Goal: Task Accomplishment & Management: Use online tool/utility

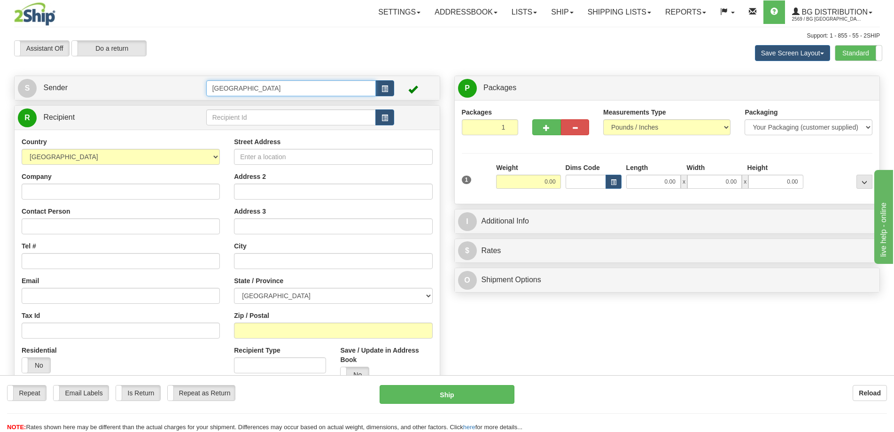
click at [260, 88] on input "[GEOGRAPHIC_DATA]" at bounding box center [291, 88] width 170 height 16
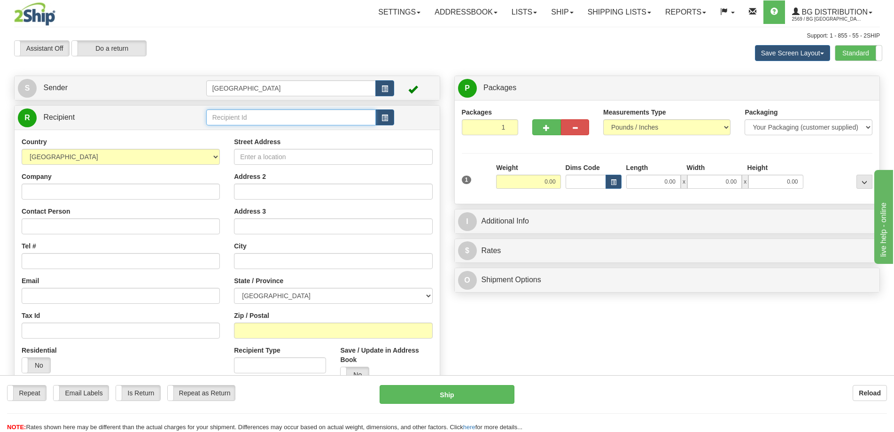
click at [261, 116] on input "text" at bounding box center [291, 118] width 170 height 16
click at [263, 132] on div "7020" at bounding box center [289, 132] width 161 height 10
type input "7020"
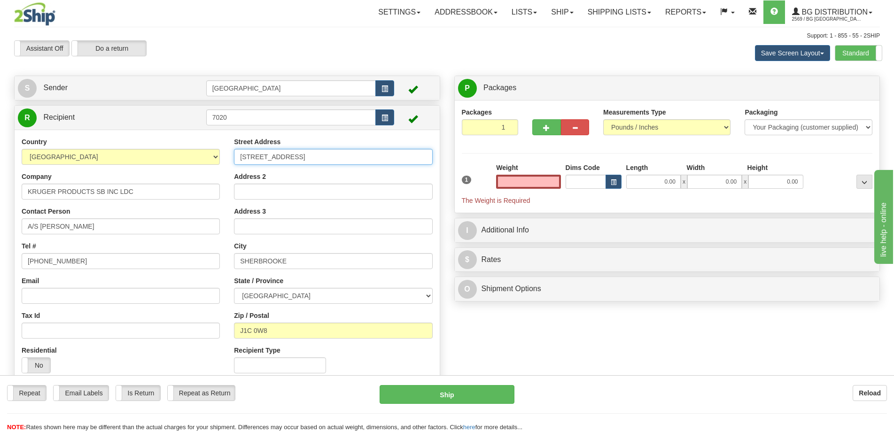
type input "0.00"
drag, startPoint x: 335, startPoint y: 159, endPoint x: 229, endPoint y: 152, distance: 105.9
click at [233, 152] on div "Street Address 240 ROUTE DE WINDSOR Address 2 Address 3 City SHERBROOKE State /…" at bounding box center [333, 258] width 212 height 243
click at [389, 143] on div "Street Address 240 ROUTE DE WINDSOR" at bounding box center [333, 151] width 198 height 28
drag, startPoint x: 331, startPoint y: 152, endPoint x: 158, endPoint y: 158, distance: 173.5
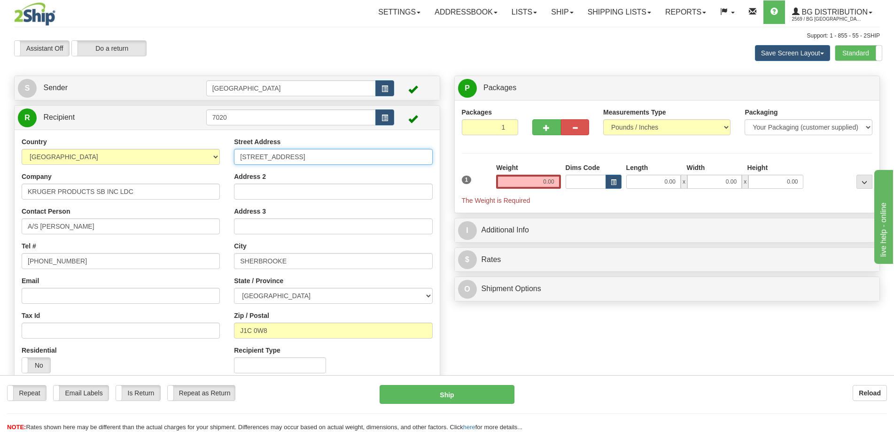
click at [158, 158] on div "Country AFGHANISTAN ALAND ISLANDS ALBANIA ALGERIA AMERICAN SAMOA ANDORRA ANGOLA…" at bounding box center [227, 258] width 425 height 243
type input "1955 CH. Cote de Liesse"
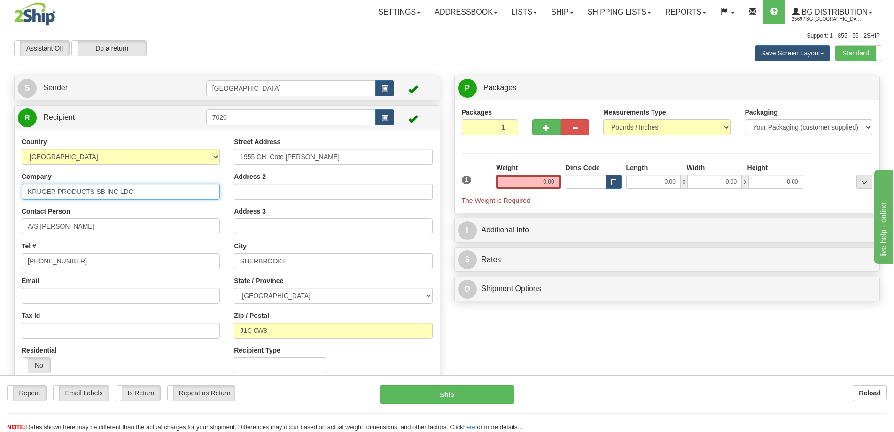
type input "Entreprises Inmotion Inc."
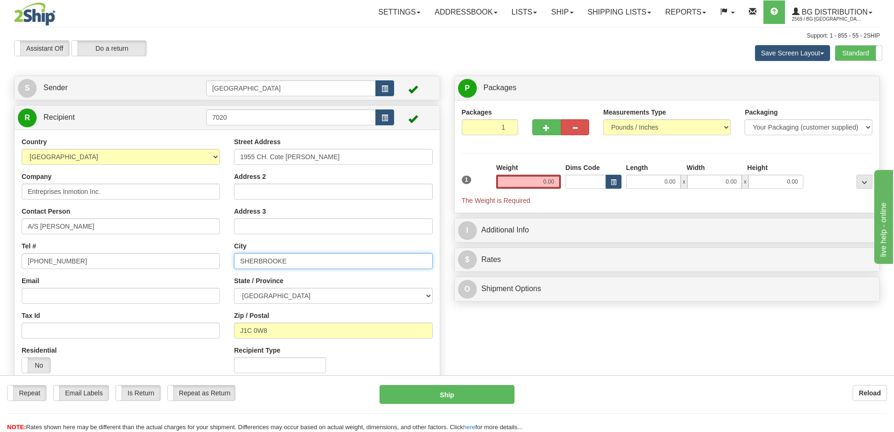
type input "[GEOGRAPHIC_DATA]"
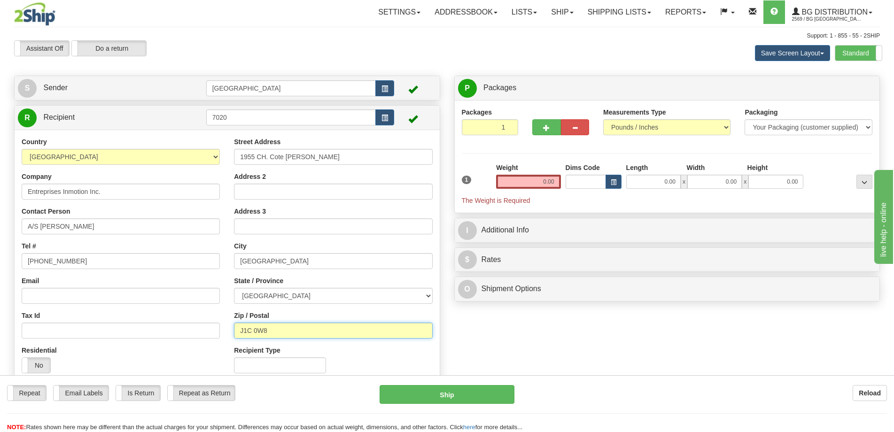
type input "H4N 3A8"
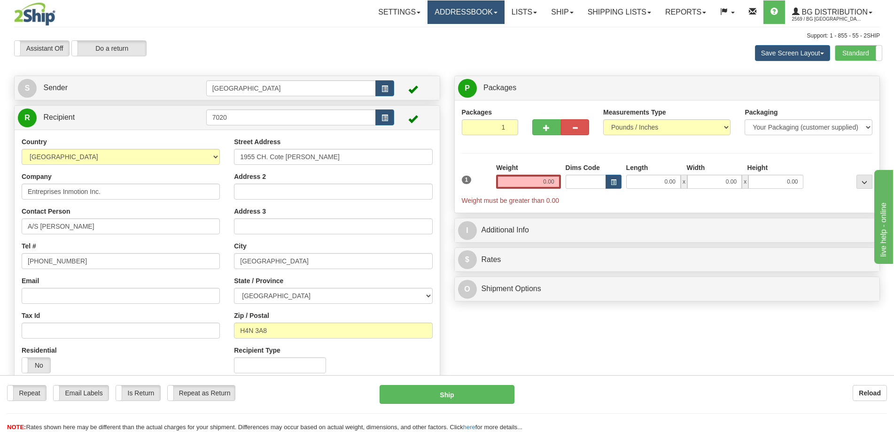
click at [461, 10] on link "Addressbook" at bounding box center [466, 11] width 77 height 23
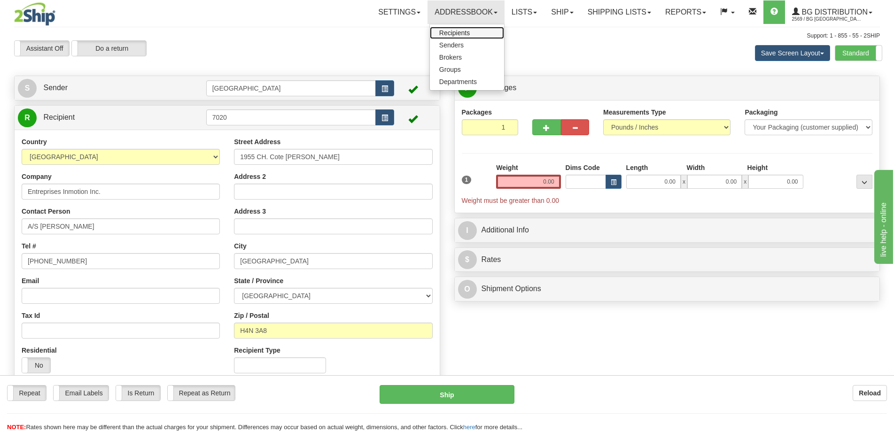
click at [451, 34] on span "Recipients" at bounding box center [454, 33] width 31 height 8
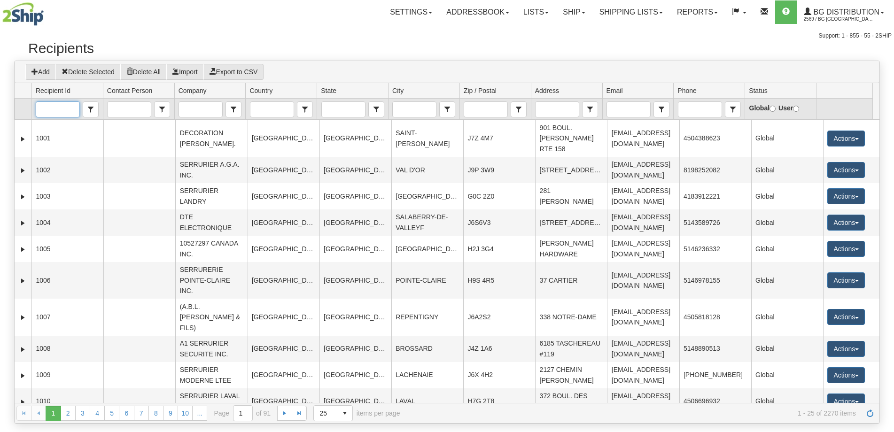
click at [57, 112] on input "Recipient Id" at bounding box center [57, 109] width 43 height 15
click at [47, 121] on span "7020" at bounding box center [47, 124] width 15 height 9
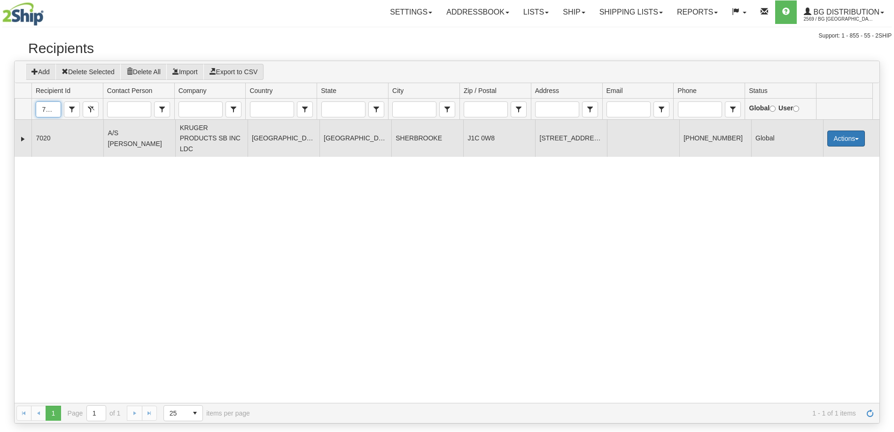
type input "7020"
click at [845, 141] on button "Actions" at bounding box center [847, 139] width 38 height 16
click at [851, 135] on button "Actions" at bounding box center [847, 139] width 38 height 16
click at [23, 137] on link "Expand" at bounding box center [22, 138] width 9 height 9
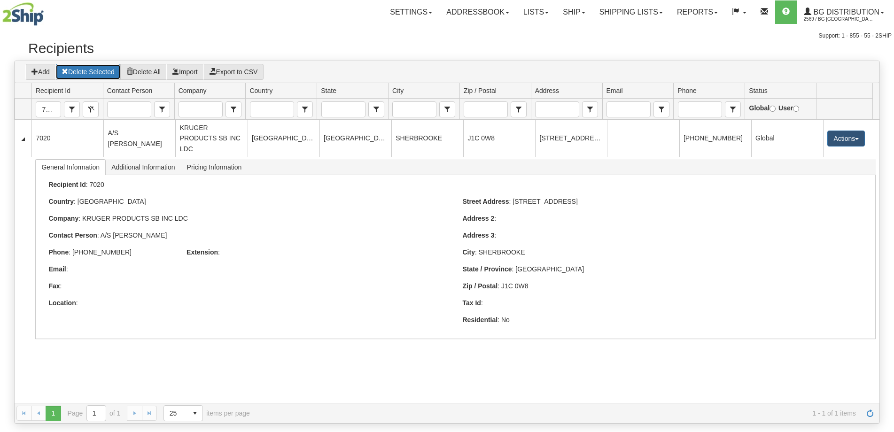
click at [93, 70] on button "Delete Selected" at bounding box center [87, 72] width 65 height 16
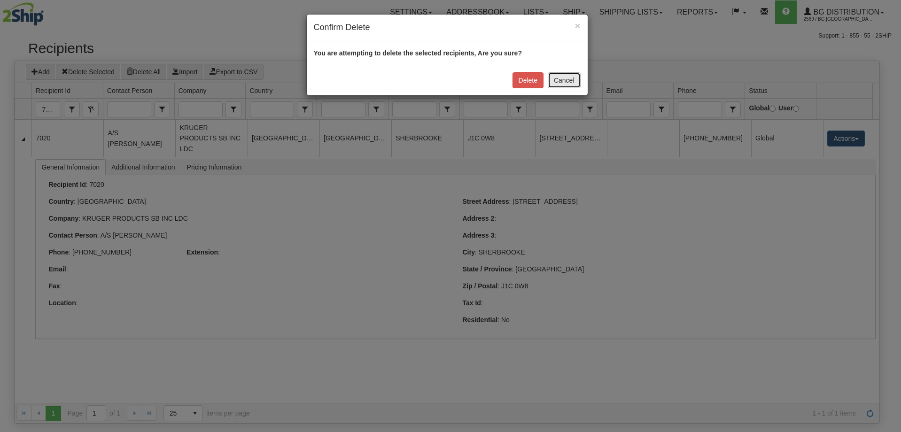
click at [562, 78] on button "Cancel" at bounding box center [564, 80] width 33 height 16
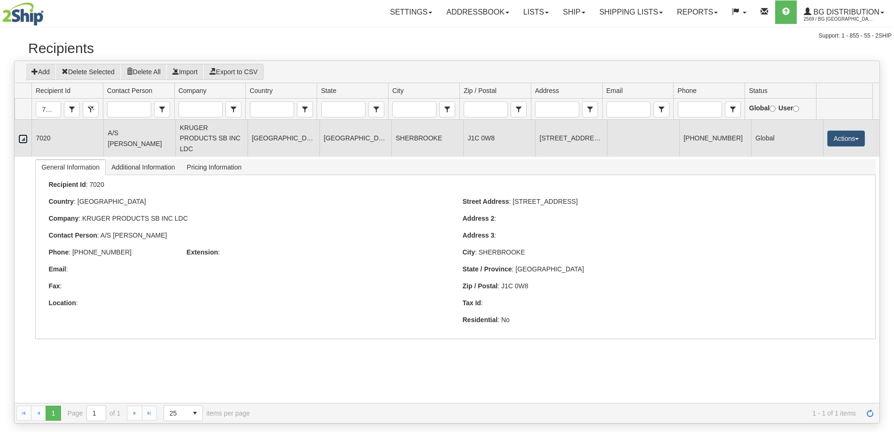
click at [23, 140] on link "Collapse" at bounding box center [22, 138] width 9 height 9
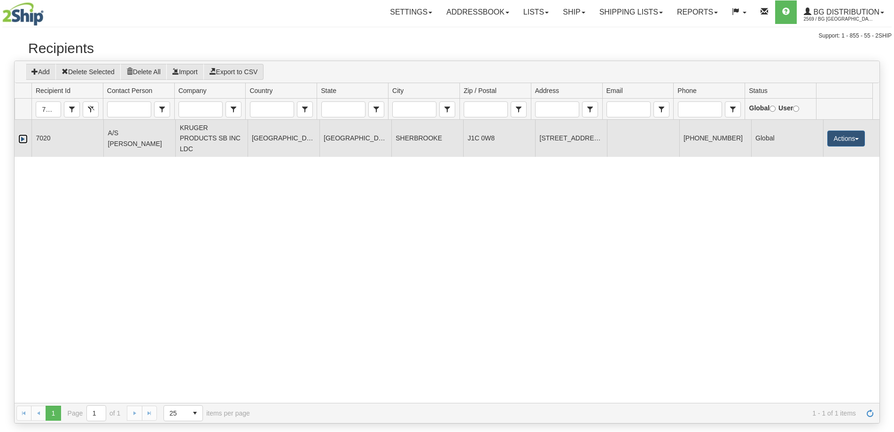
click at [21, 138] on link "Expand" at bounding box center [22, 138] width 9 height 9
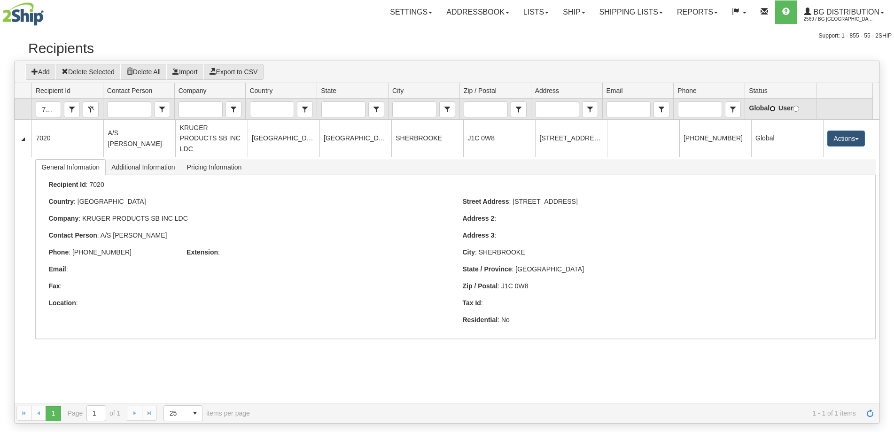
click at [772, 108] on input "Global" at bounding box center [773, 109] width 6 height 6
radio input "true"
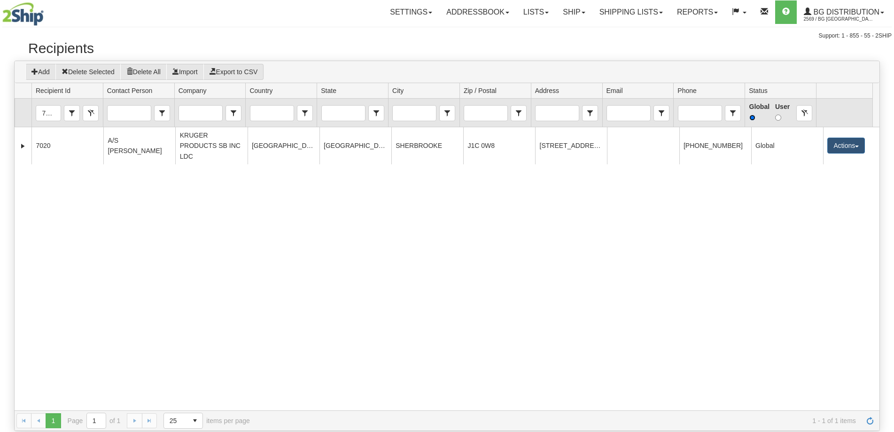
click at [752, 118] on input "Global" at bounding box center [753, 118] width 6 height 6
click at [799, 111] on button "Clear" at bounding box center [805, 113] width 16 height 16
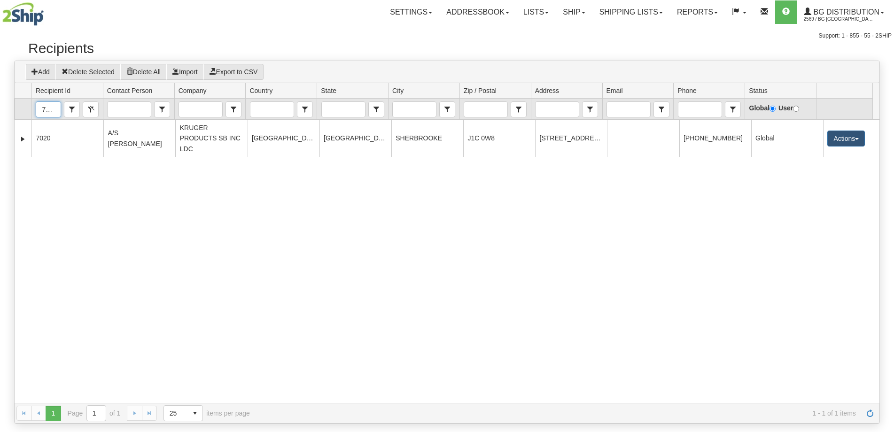
click at [55, 108] on input "7020" at bounding box center [48, 109] width 24 height 15
drag, startPoint x: 59, startPoint y: 110, endPoint x: 0, endPoint y: 111, distance: 59.2
click at [0, 111] on html "Training Course Close Upgrade Account Cancel Toggle navigation Fields Preferenc…" at bounding box center [447, 216] width 894 height 432
click at [21, 109] on td at bounding box center [23, 109] width 17 height 21
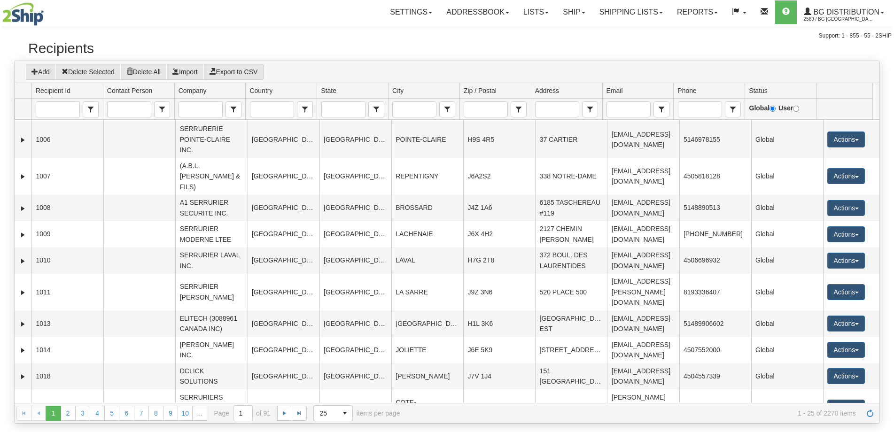
scroll to position [235, 0]
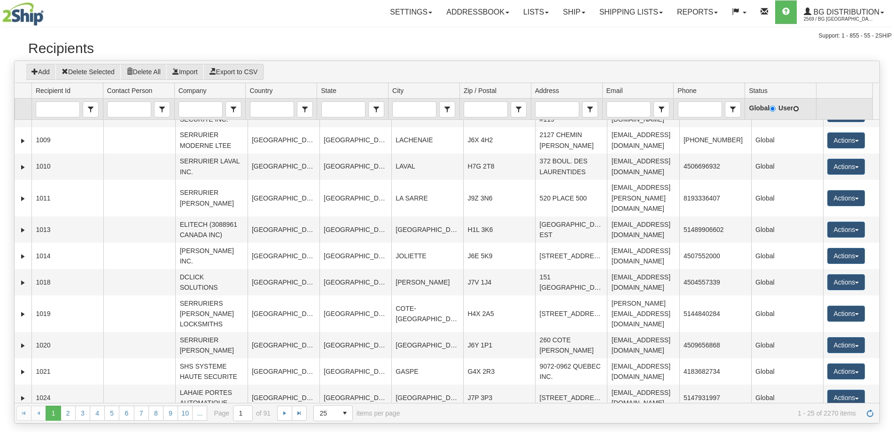
click at [798, 109] on input "User" at bounding box center [796, 109] width 6 height 6
radio input "true"
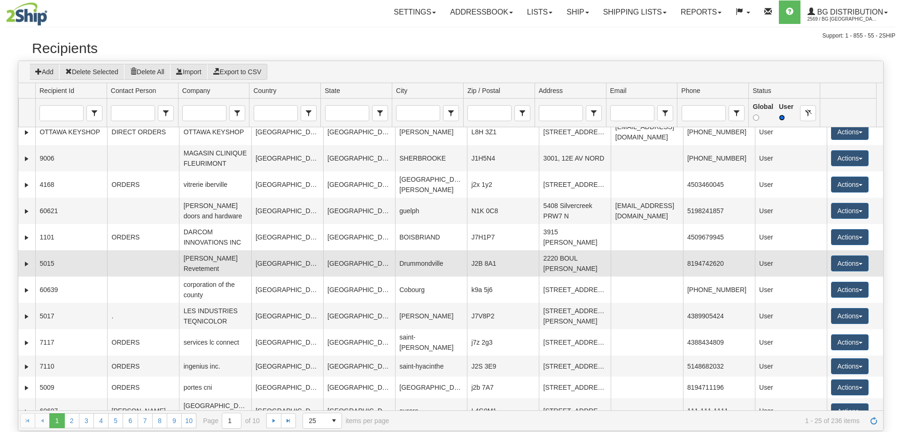
scroll to position [0, 0]
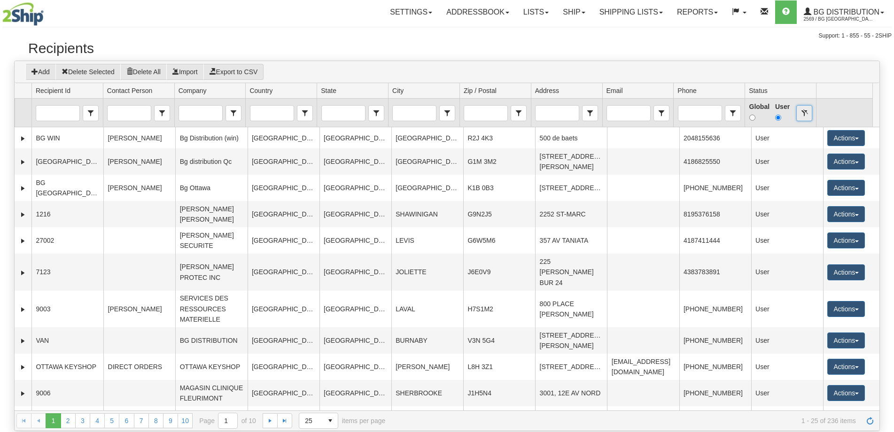
click at [806, 113] on button "Clear" at bounding box center [805, 113] width 16 height 16
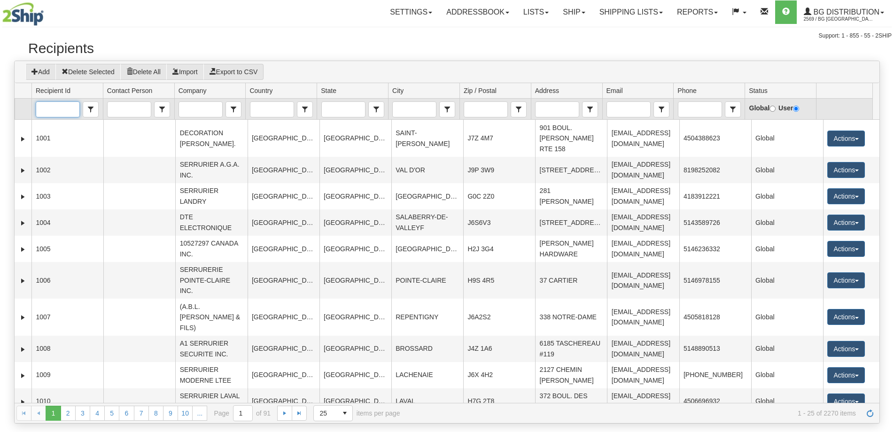
click at [58, 111] on input "Recipient Id" at bounding box center [57, 109] width 43 height 15
click at [52, 121] on span "7020" at bounding box center [47, 124] width 15 height 9
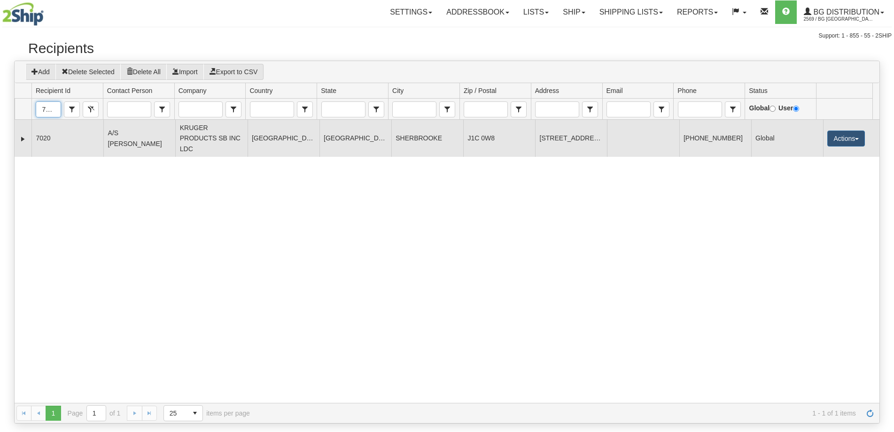
click at [93, 145] on td "7020" at bounding box center [67, 138] width 72 height 37
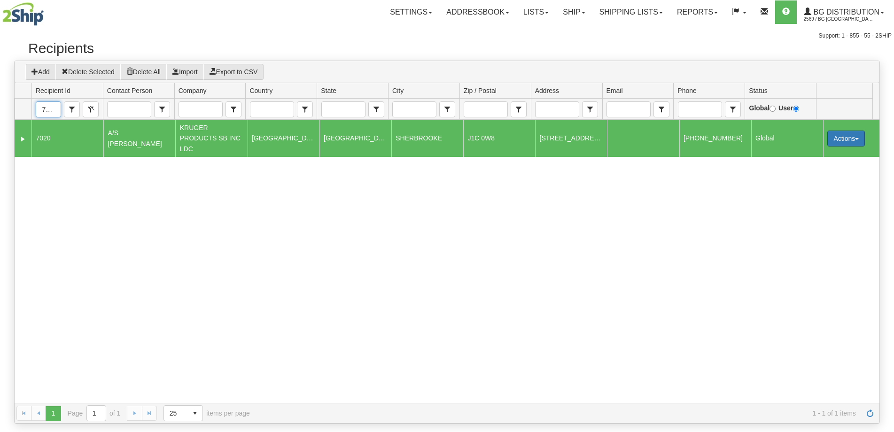
type input "7020"
click at [841, 134] on button "Actions" at bounding box center [847, 139] width 38 height 16
click at [555, 206] on div "3599186 7020 A/S JEAN GALIBOIS KRUGER PRODUCTS SB INC LDC CANADA QUEBEC SHERBRO…" at bounding box center [447, 261] width 865 height 283
click at [88, 141] on td "7020" at bounding box center [67, 138] width 72 height 37
click at [59, 191] on div "3599186 7020 A/S JEAN GALIBOIS KRUGER PRODUCTS SB INC LDC CANADA QUEBEC SHERBRO…" at bounding box center [447, 261] width 865 height 283
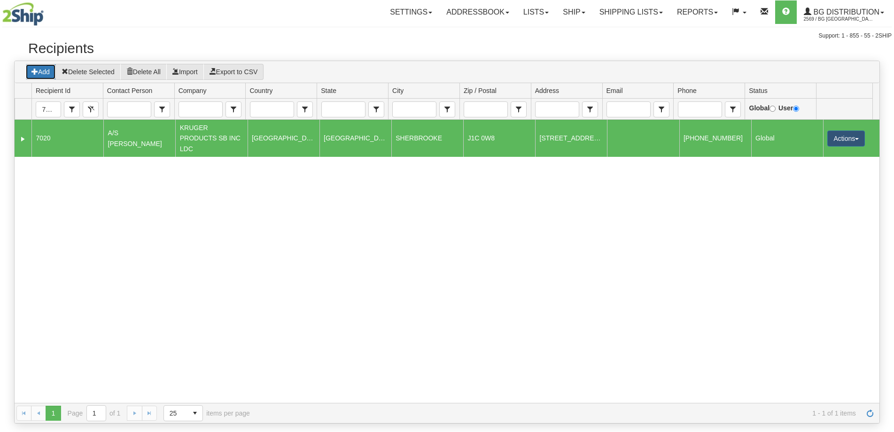
click at [44, 78] on button "Add" at bounding box center [40, 72] width 31 height 16
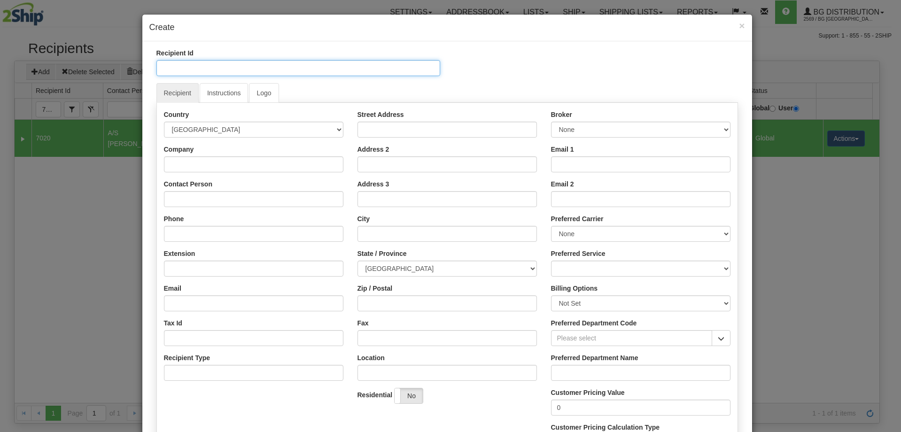
click at [230, 69] on input "Recipient Id" at bounding box center [299, 68] width 284 height 16
type input "7"
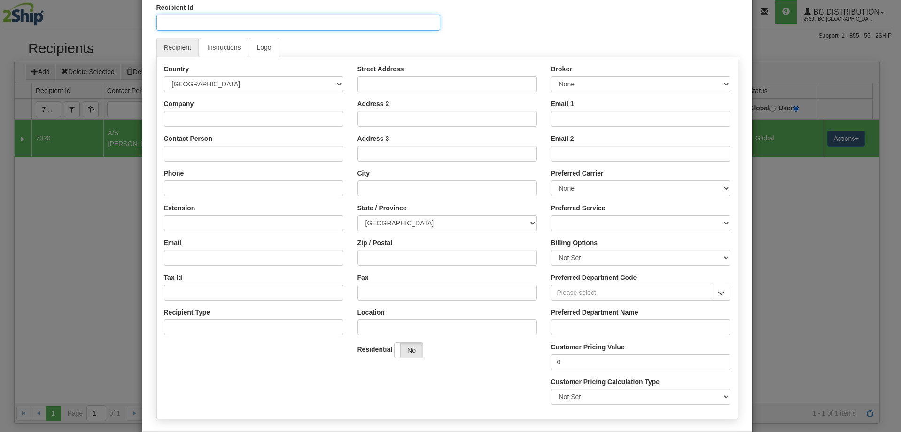
scroll to position [90, 0]
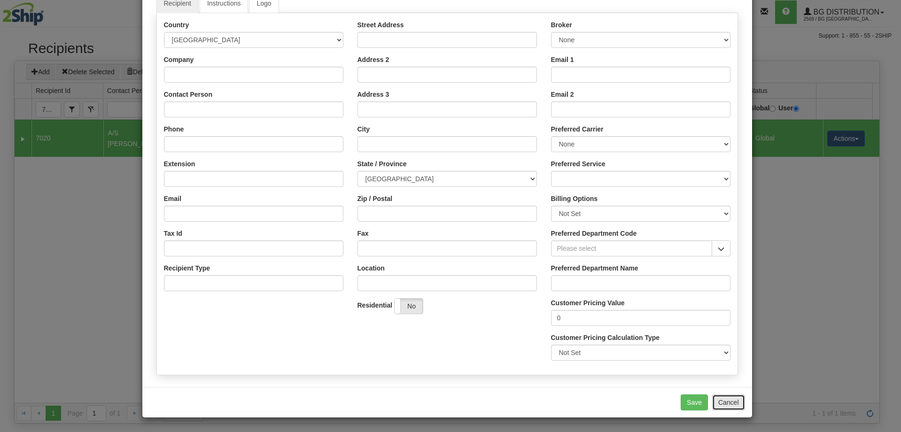
click at [727, 410] on button "Cancel" at bounding box center [728, 403] width 33 height 16
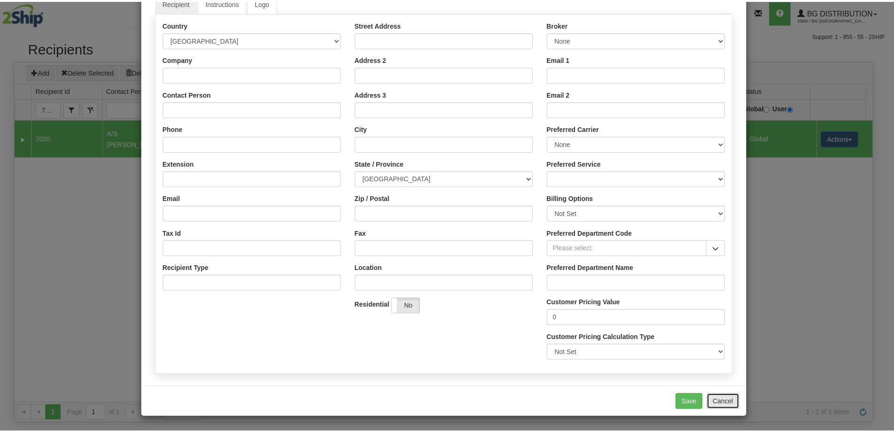
scroll to position [0, 0]
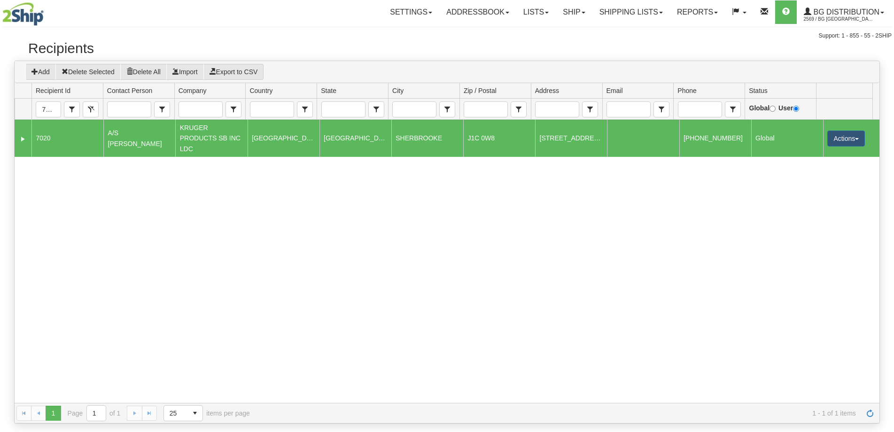
click at [113, 50] on h2 "Recipients" at bounding box center [447, 48] width 838 height 16
click at [79, 141] on td "7020" at bounding box center [67, 138] width 72 height 37
click at [92, 73] on button "Delete Selected" at bounding box center [87, 72] width 65 height 16
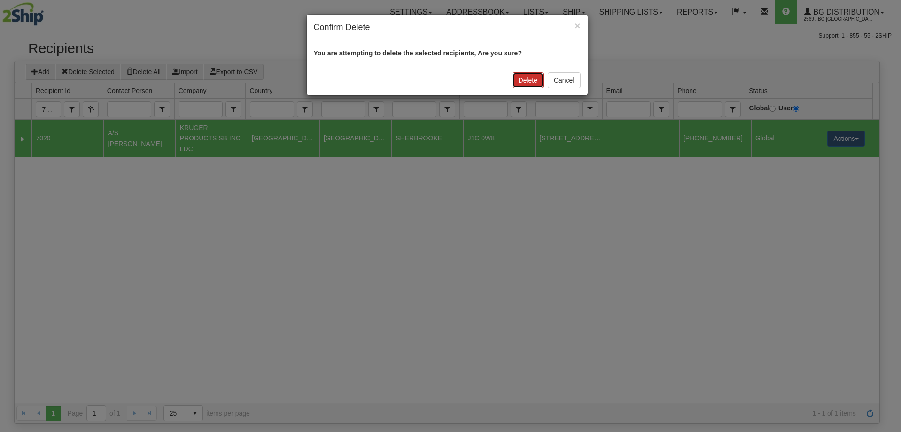
click at [534, 81] on button "Delete" at bounding box center [528, 80] width 31 height 16
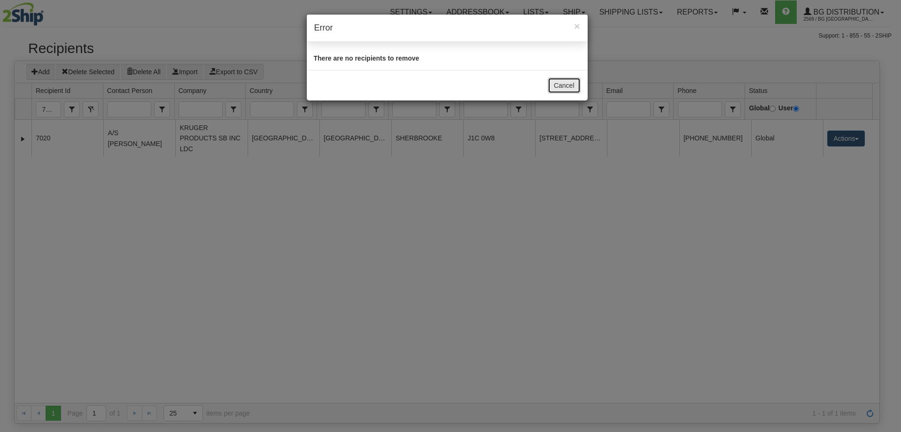
click at [571, 86] on button "Cancel" at bounding box center [564, 86] width 33 height 16
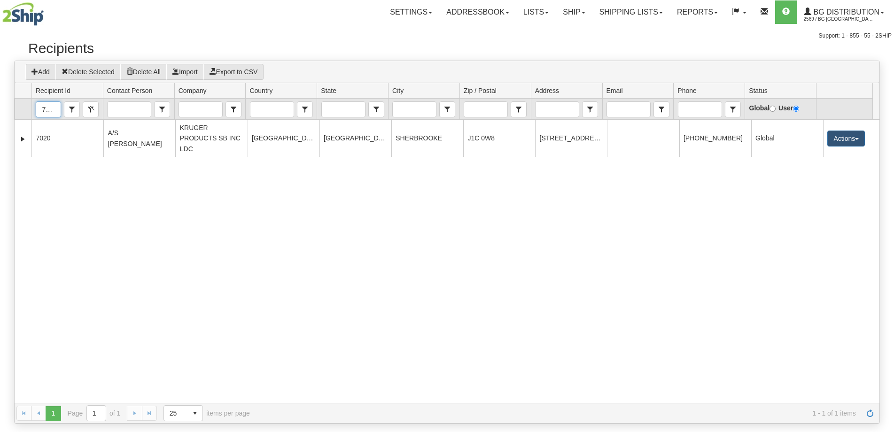
click at [47, 112] on input "7020" at bounding box center [48, 109] width 24 height 15
click at [52, 109] on input "7020" at bounding box center [48, 109] width 24 height 15
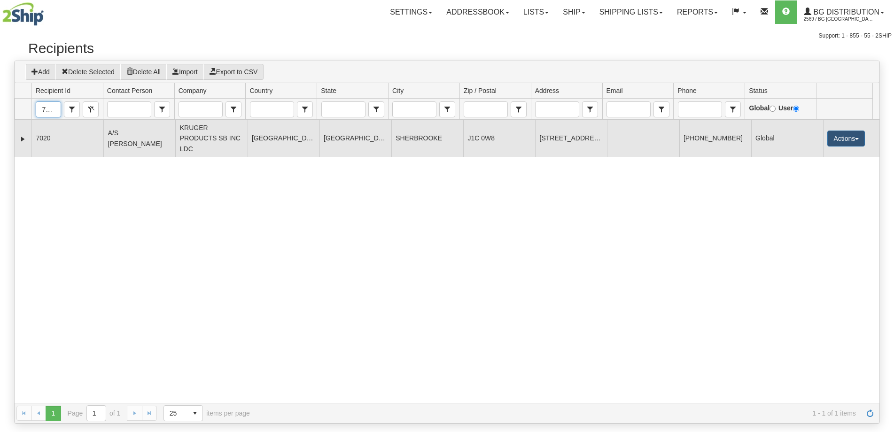
click at [50, 128] on td "7020" at bounding box center [67, 138] width 72 height 37
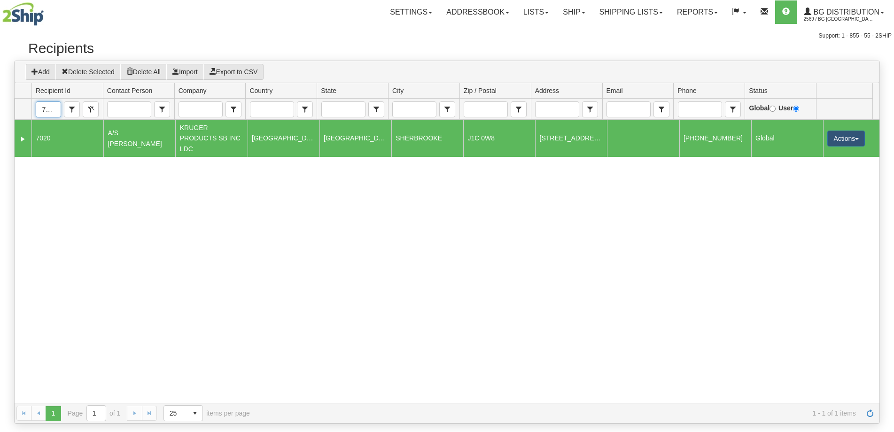
click at [50, 128] on td "7020" at bounding box center [67, 138] width 72 height 37
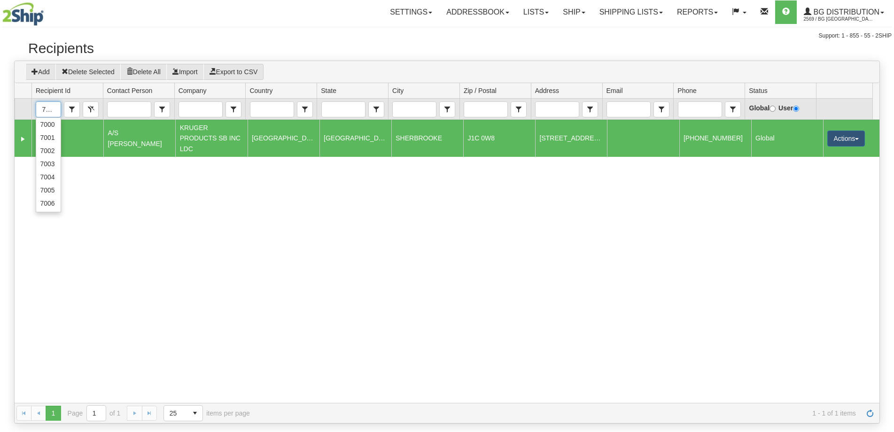
scroll to position [0, 1]
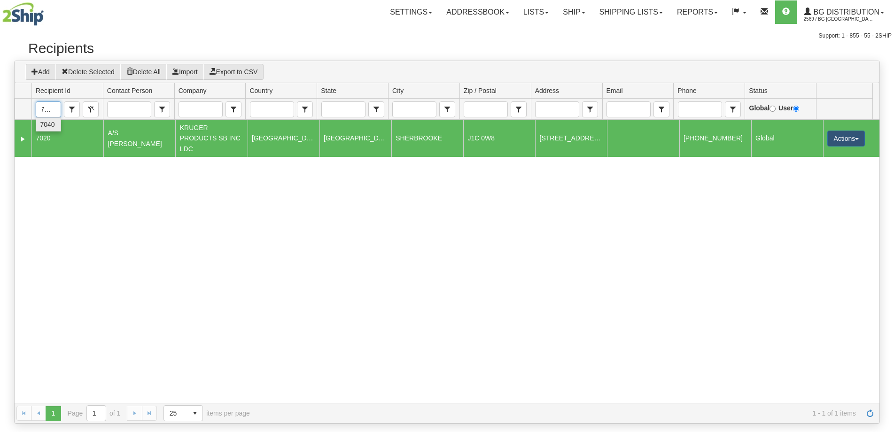
click at [53, 121] on span "7040" at bounding box center [47, 124] width 15 height 9
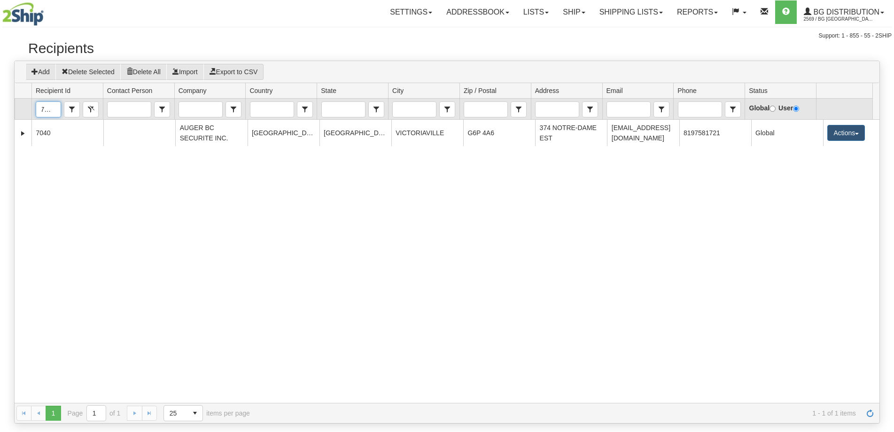
click at [48, 108] on input "7040" at bounding box center [48, 109] width 24 height 15
type input "7020"
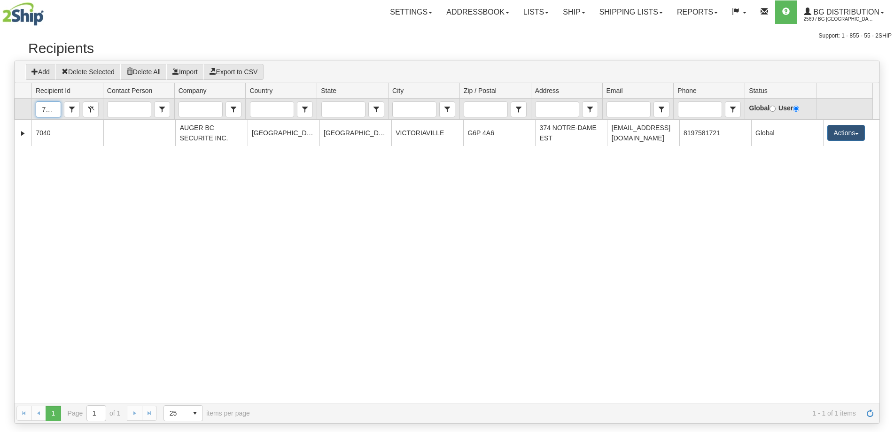
scroll to position [0, 1]
click at [49, 126] on span "7020" at bounding box center [47, 124] width 15 height 9
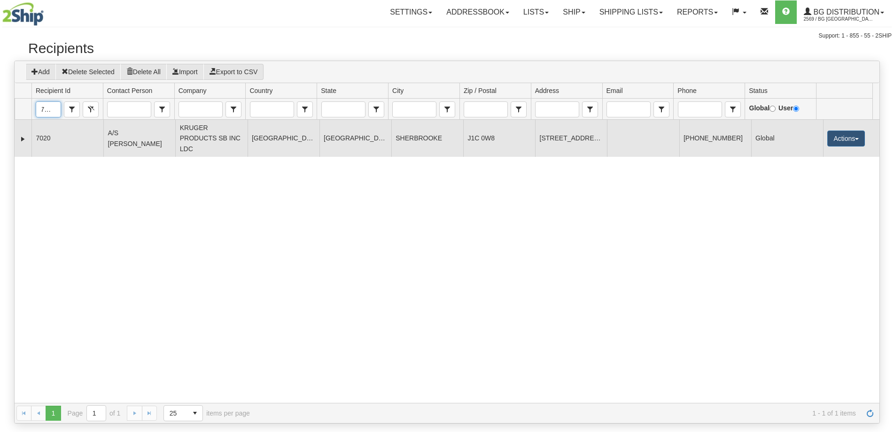
click at [94, 137] on td "7020" at bounding box center [67, 138] width 72 height 37
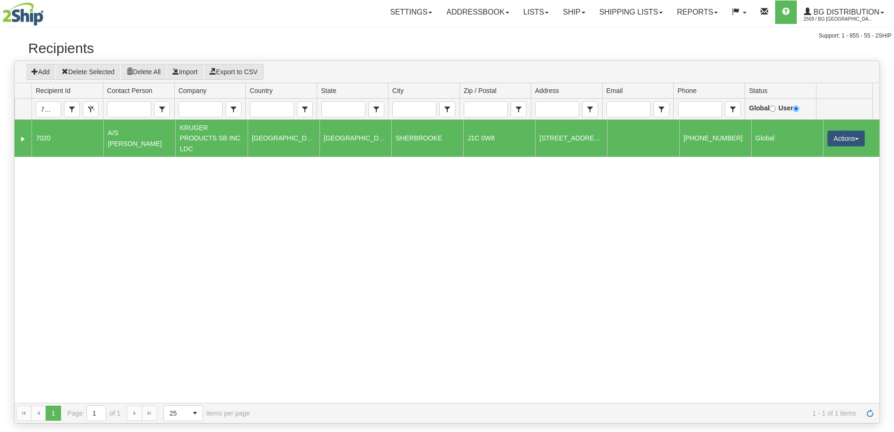
scroll to position [0, 0]
click at [572, 15] on link "Ship" at bounding box center [574, 11] width 36 height 23
click at [550, 31] on span "Ship Screen" at bounding box center [545, 33] width 36 height 8
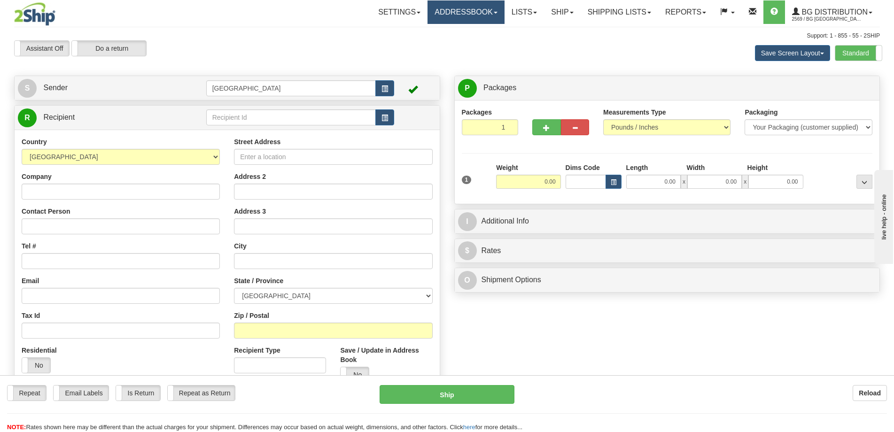
click at [476, 8] on link "Addressbook" at bounding box center [466, 11] width 77 height 23
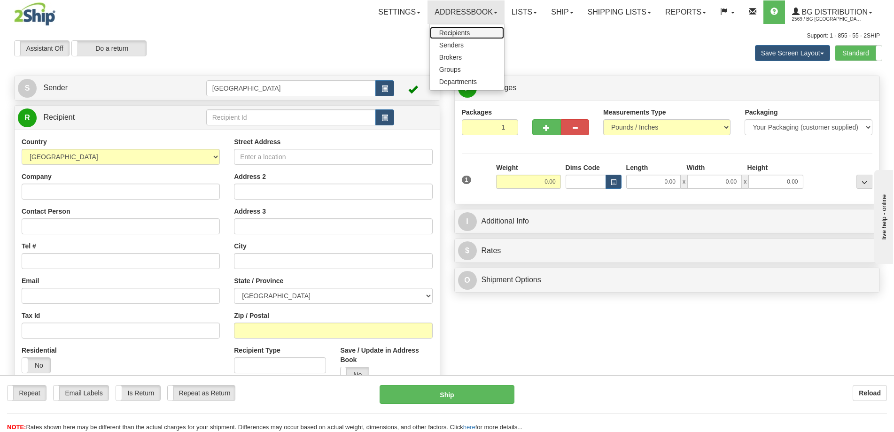
click at [446, 31] on span "Recipients" at bounding box center [454, 33] width 31 height 8
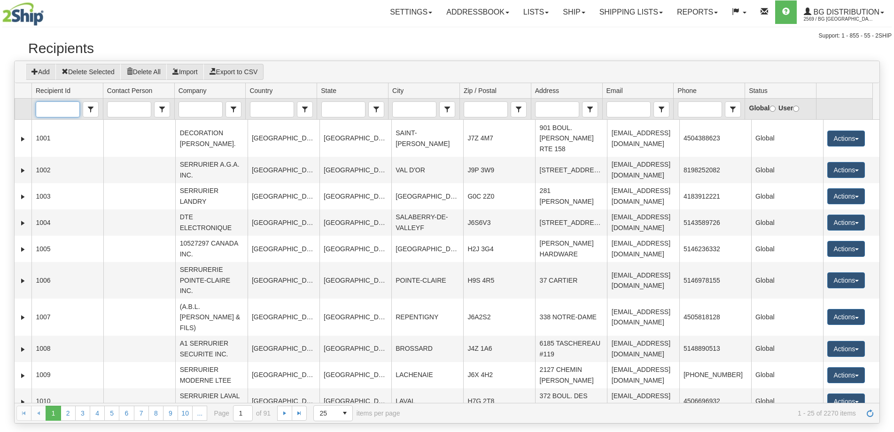
click at [54, 107] on input "Recipient Id" at bounding box center [57, 109] width 43 height 15
click at [55, 129] on li "7020" at bounding box center [58, 124] width 44 height 13
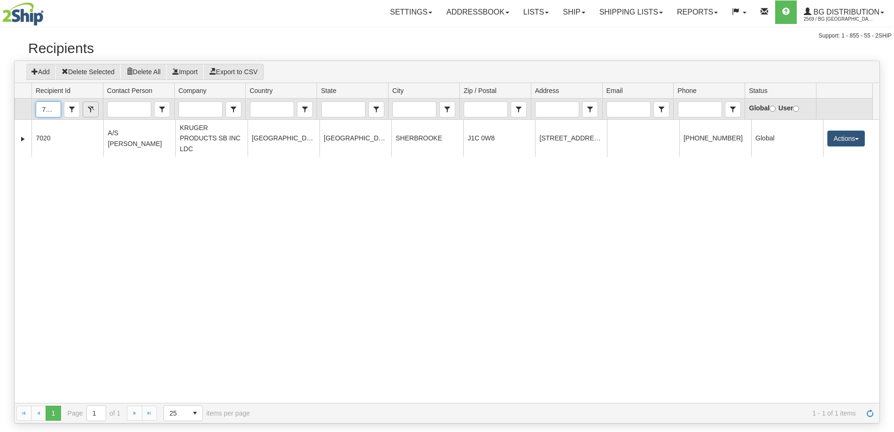
type input "7020"
click at [93, 109] on button "Clear" at bounding box center [91, 110] width 16 height 16
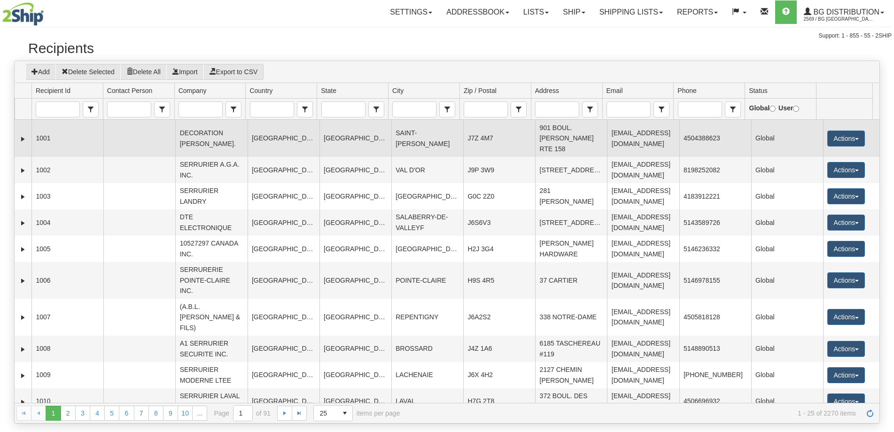
click at [39, 144] on td "1001" at bounding box center [67, 138] width 72 height 37
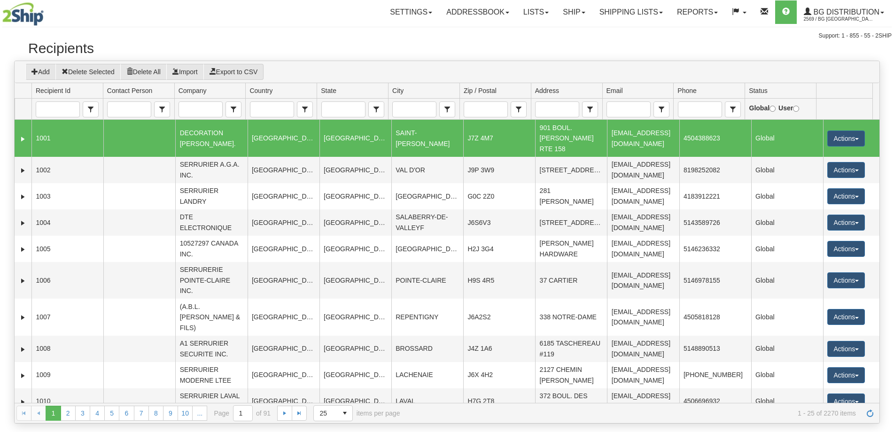
click at [64, 140] on td "1001" at bounding box center [67, 138] width 72 height 37
click at [24, 140] on link "Expand" at bounding box center [22, 138] width 9 height 9
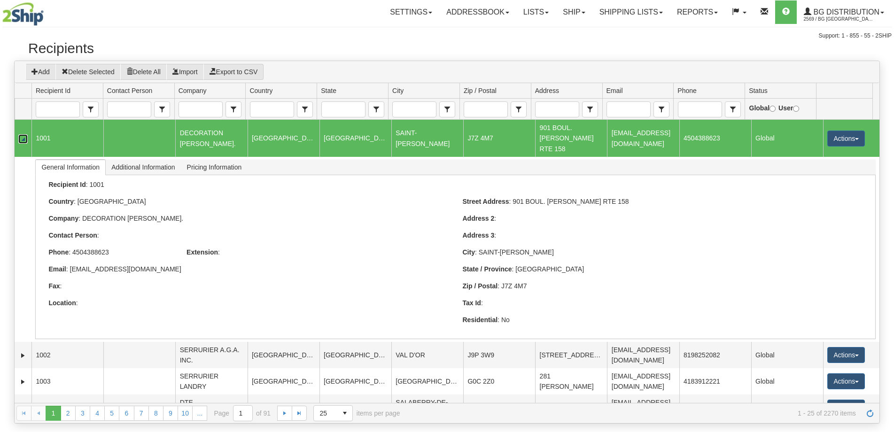
click at [23, 140] on link "Collapse" at bounding box center [22, 138] width 9 height 9
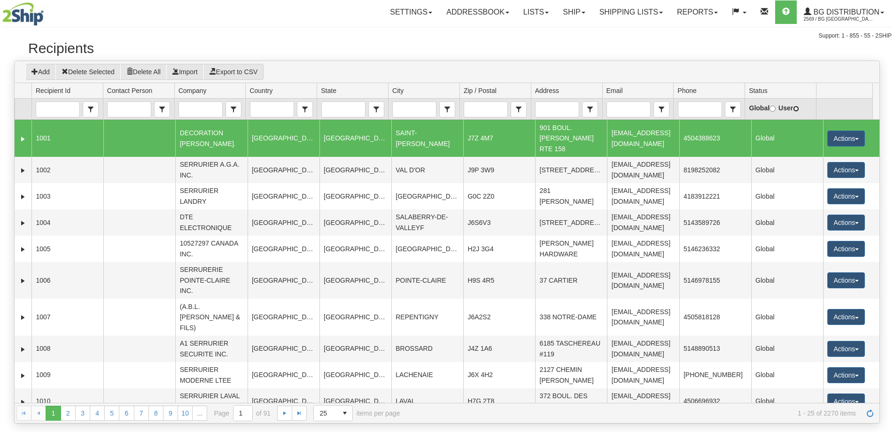
click at [796, 108] on input "User" at bounding box center [796, 109] width 6 height 6
radio input "true"
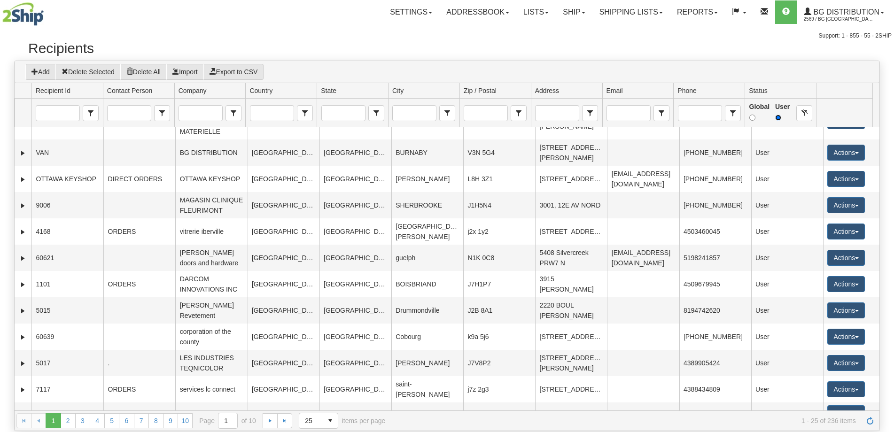
scroll to position [141, 0]
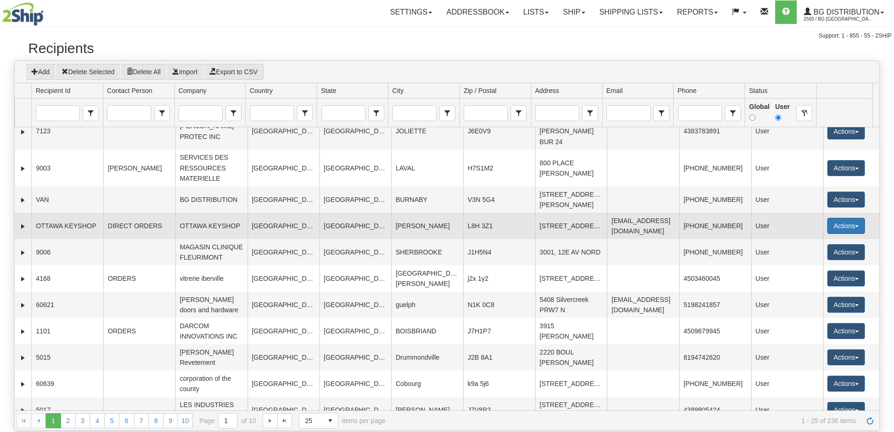
click at [828, 218] on button "Actions" at bounding box center [847, 226] width 38 height 16
click at [833, 218] on button "Actions" at bounding box center [847, 226] width 38 height 16
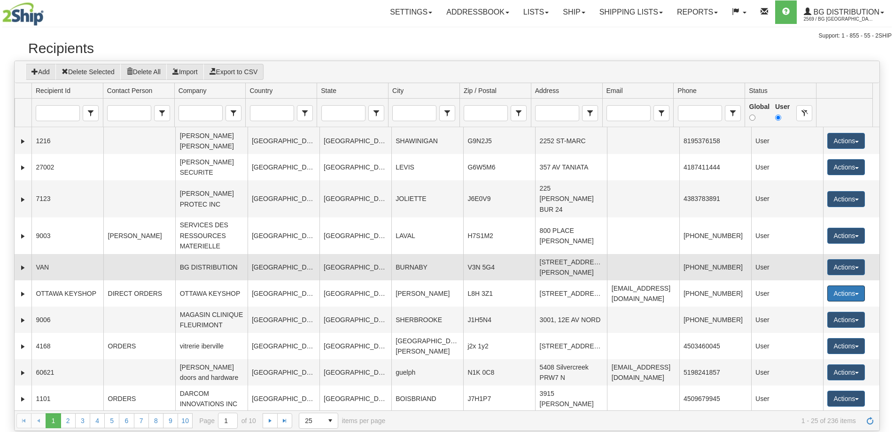
scroll to position [0, 0]
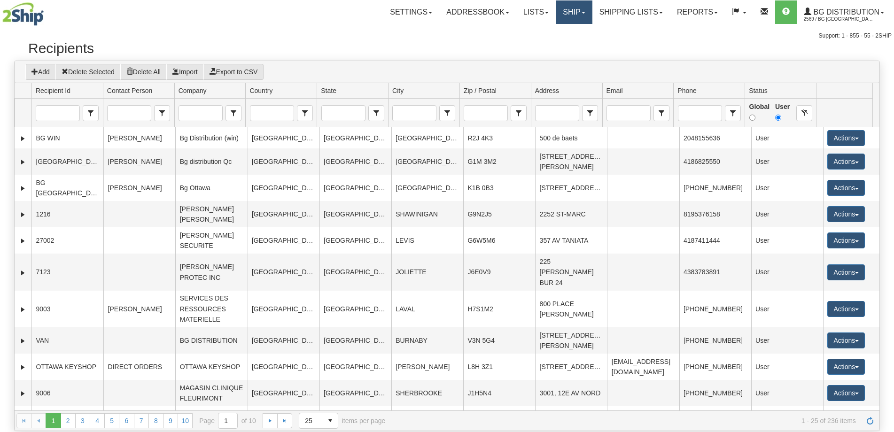
click at [574, 12] on link "Ship" at bounding box center [574, 11] width 36 height 23
click at [559, 30] on link "Ship Screen" at bounding box center [555, 33] width 74 height 12
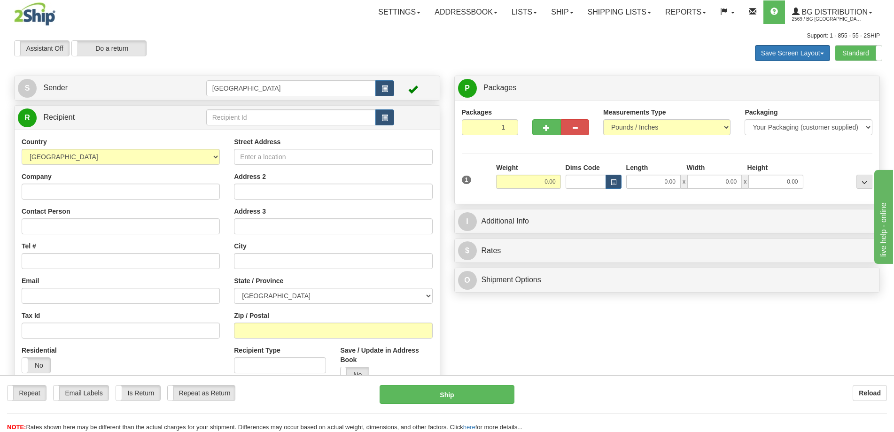
click at [805, 57] on button "Save Screen Layout" at bounding box center [792, 53] width 75 height 16
click at [809, 53] on button "Save Screen Layout" at bounding box center [792, 53] width 75 height 16
click at [810, 58] on button "Save Screen Layout" at bounding box center [792, 53] width 75 height 16
click at [814, 53] on button "Save Screen Layout" at bounding box center [792, 53] width 75 height 16
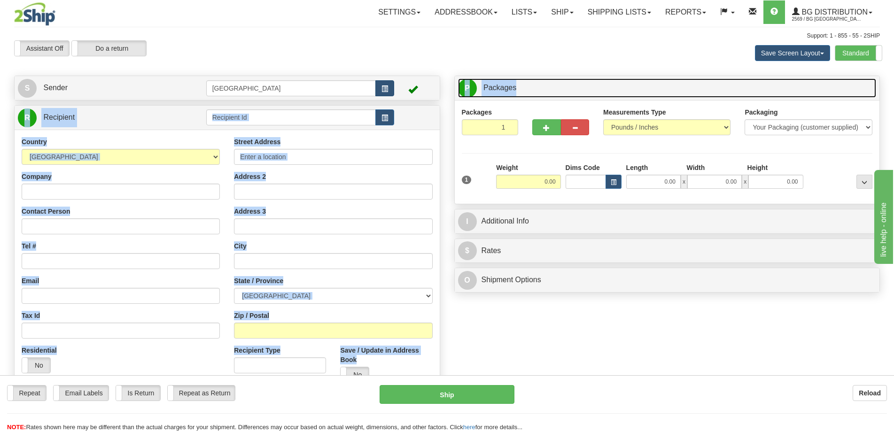
drag, startPoint x: 536, startPoint y: 85, endPoint x: 394, endPoint y: 83, distance: 142.0
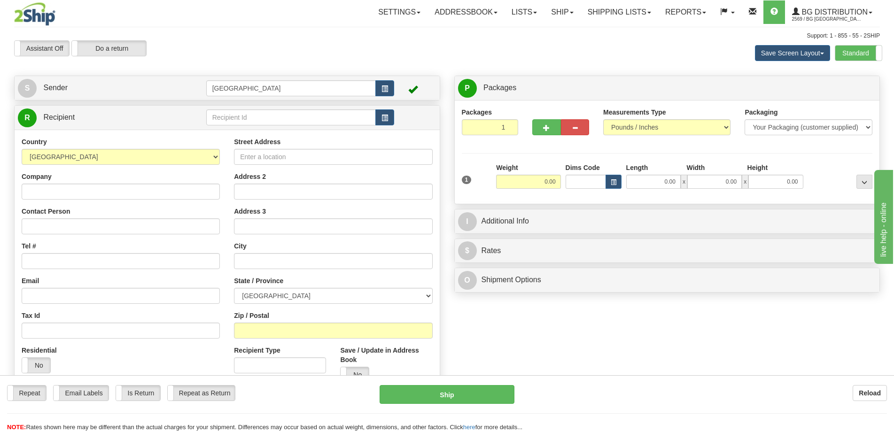
click at [338, 43] on div "Assistant On Assistant Off Do a return Do a return" at bounding box center [190, 48] width 367 height 16
click at [262, 120] on input "text" at bounding box center [291, 118] width 170 height 16
click at [260, 128] on div "7020" at bounding box center [289, 131] width 160 height 9
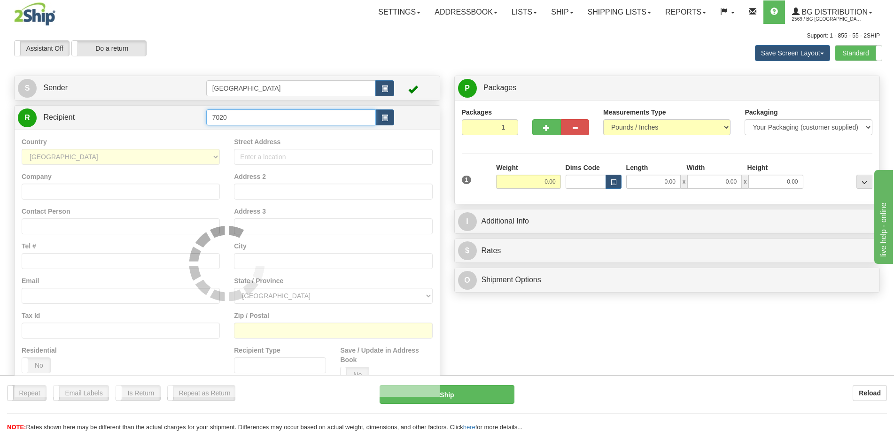
type input "7020"
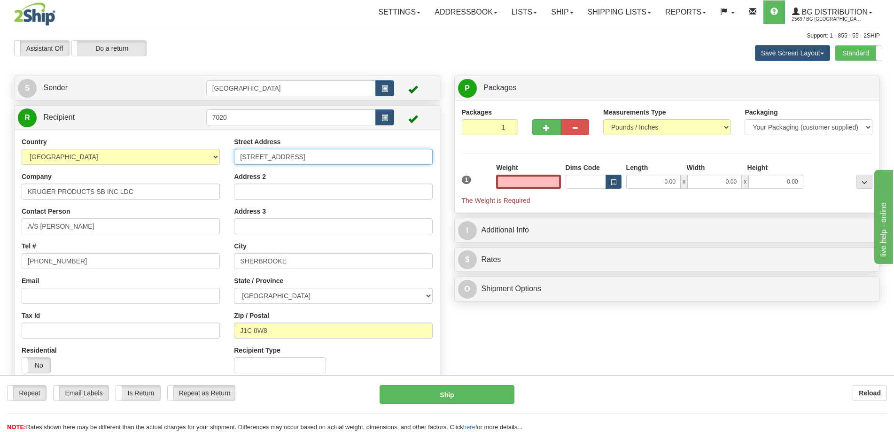
type input "0.00"
drag, startPoint x: 338, startPoint y: 159, endPoint x: 202, endPoint y: 146, distance: 137.4
click at [202, 146] on div "Country AFGHANISTAN ALAND ISLANDS ALBANIA ALGERIA AMERICAN SAMOA ANDORRA ANGOLA…" at bounding box center [227, 258] width 425 height 243
type input "1955 CH. Cote de Liesse"
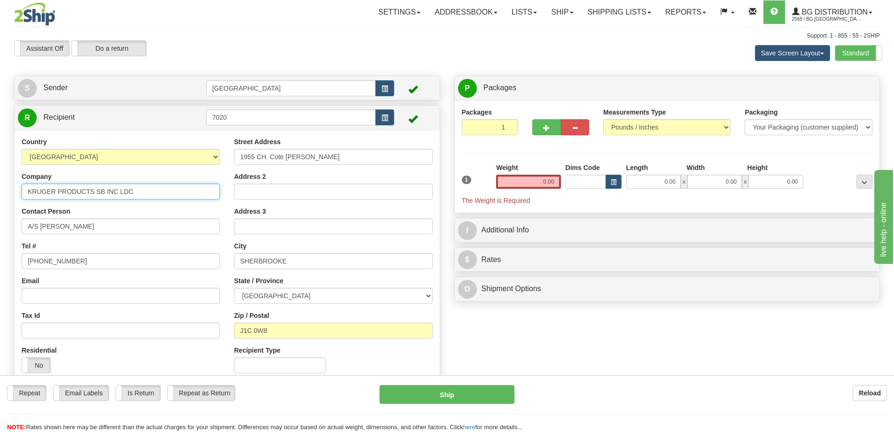
type input "Entreprises Inmotion Inc."
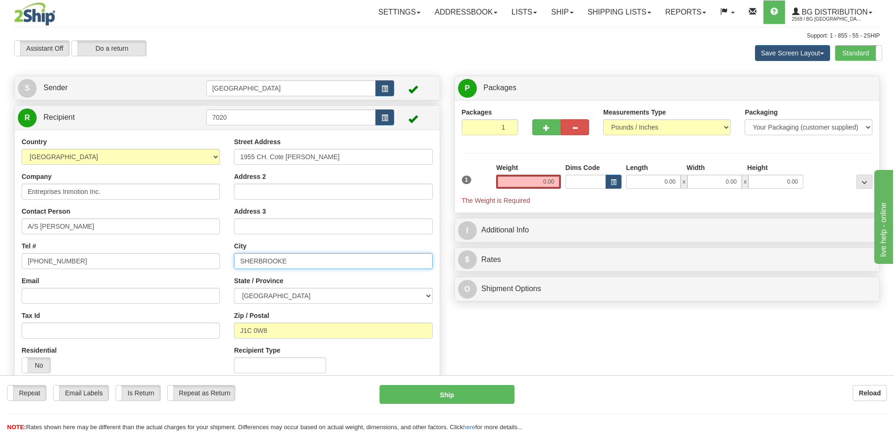
type input "[GEOGRAPHIC_DATA]"
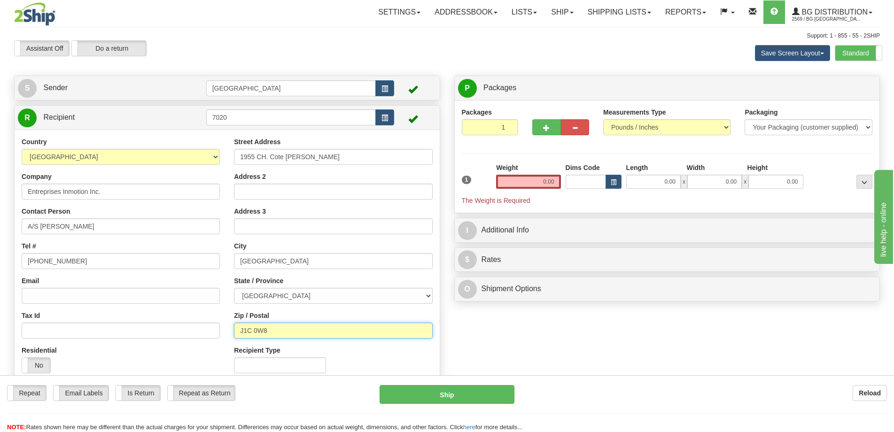
type input "H4N 3A8"
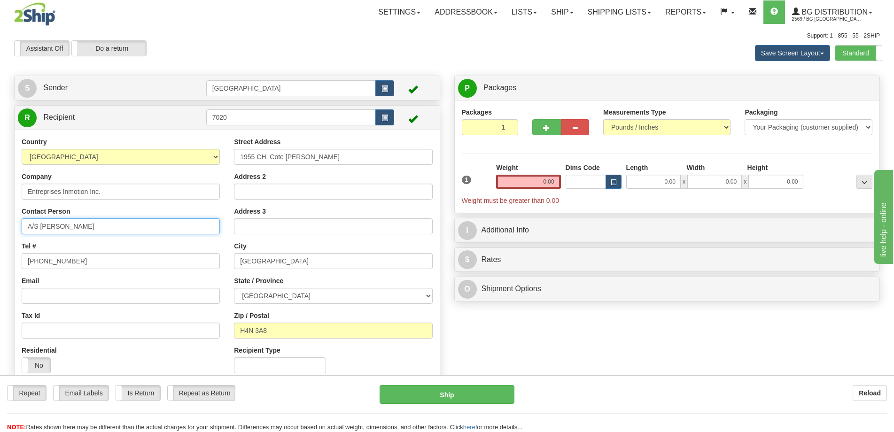
drag, startPoint x: 98, startPoint y: 226, endPoint x: 107, endPoint y: 218, distance: 12.3
click at [0, 220] on html "Training Course Close Toggle navigation Settings Shipping Preferences New Sende…" at bounding box center [447, 216] width 894 height 432
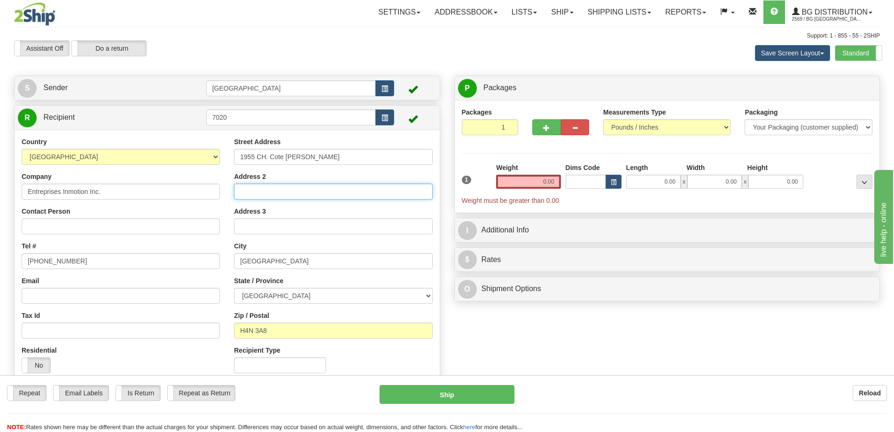
click at [255, 191] on input "Address 2" at bounding box center [333, 192] width 198 height 16
click at [545, 10] on link "Ship" at bounding box center [562, 11] width 36 height 23
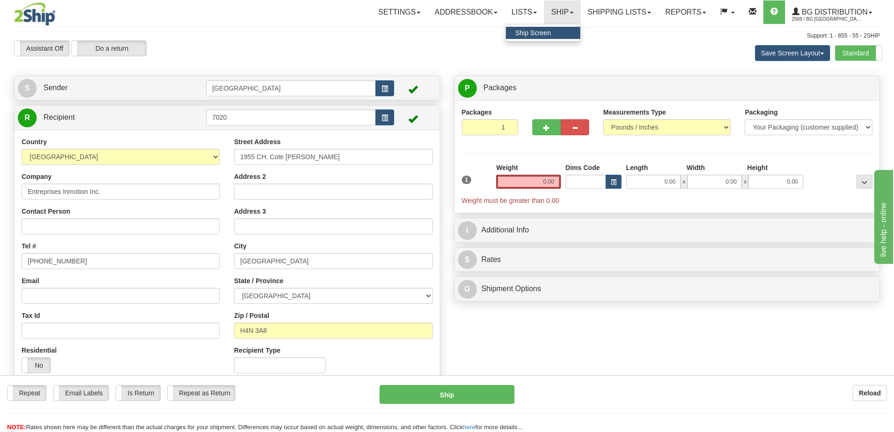
click at [533, 39] on ul "Ship Screen" at bounding box center [543, 33] width 75 height 18
click at [549, 17] on link "Ship" at bounding box center [562, 11] width 36 height 23
click at [541, 32] on span "Ship Screen" at bounding box center [534, 33] width 36 height 8
